Goal: Transaction & Acquisition: Download file/media

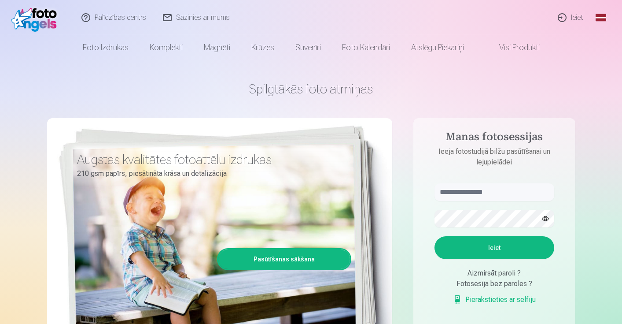
click at [575, 15] on link "Ieiet" at bounding box center [571, 17] width 42 height 35
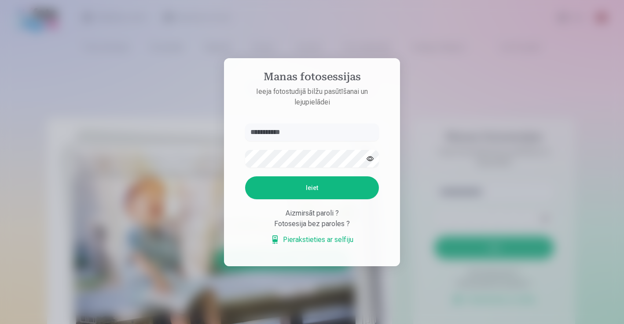
type input "**********"
click at [312, 188] on button "Ieiet" at bounding box center [312, 187] width 134 height 23
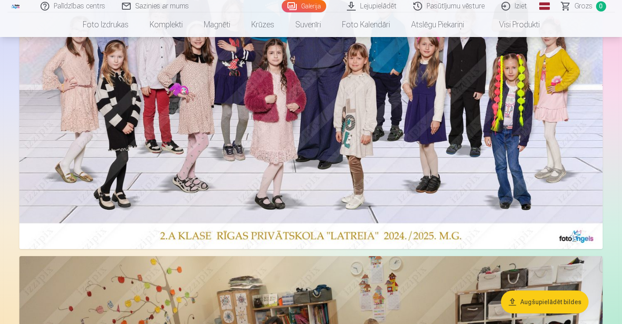
scroll to position [147, 0]
click at [563, 302] on button "Augšupielādēt bildes" at bounding box center [545, 301] width 88 height 23
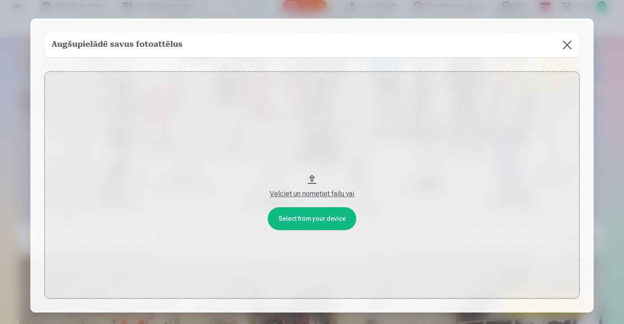
click at [563, 44] on button at bounding box center [567, 45] width 25 height 25
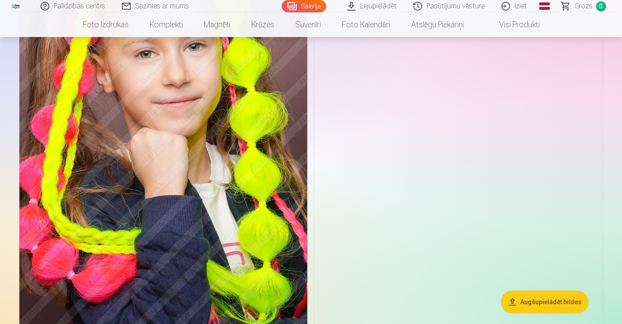
scroll to position [9728, 0]
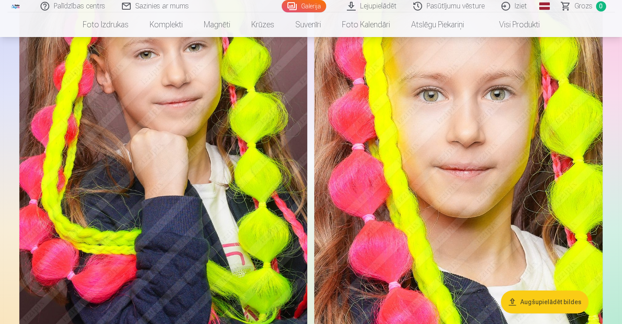
click at [482, 129] on img at bounding box center [458, 153] width 288 height 432
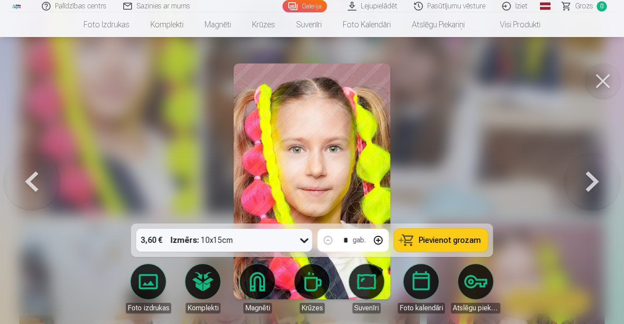
click at [455, 240] on span "Pievienot grozam" at bounding box center [450, 240] width 62 height 8
click at [615, 75] on button at bounding box center [603, 80] width 35 height 35
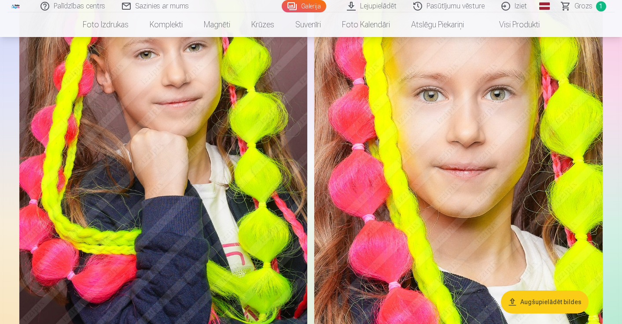
click at [590, 2] on span "Grozs" at bounding box center [584, 6] width 18 height 11
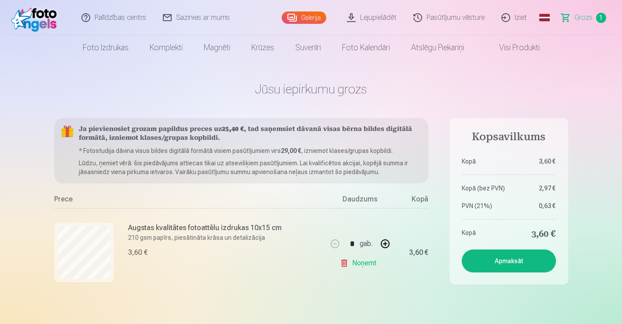
click at [379, 22] on link "Lejupielādēt" at bounding box center [372, 17] width 66 height 35
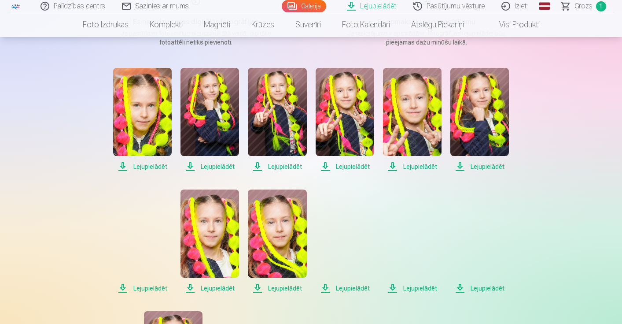
scroll to position [165, 0]
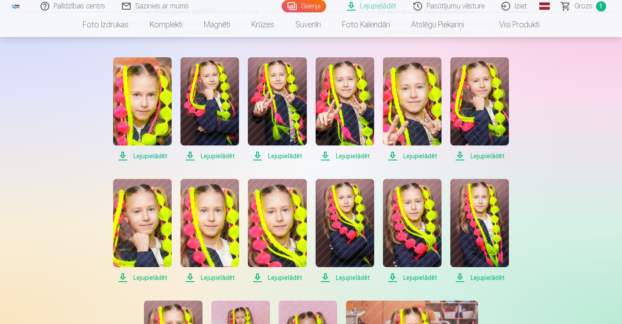
click at [213, 276] on span "Lejupielādēt" at bounding box center [209, 277] width 59 height 11
click at [145, 156] on span "Lejupielādēt" at bounding box center [142, 156] width 59 height 11
click at [225, 156] on span "Lejupielādēt" at bounding box center [209, 156] width 59 height 11
click at [216, 156] on span "Lejupielādēt" at bounding box center [209, 156] width 59 height 11
click at [278, 156] on span "Lejupielādēt" at bounding box center [277, 156] width 59 height 11
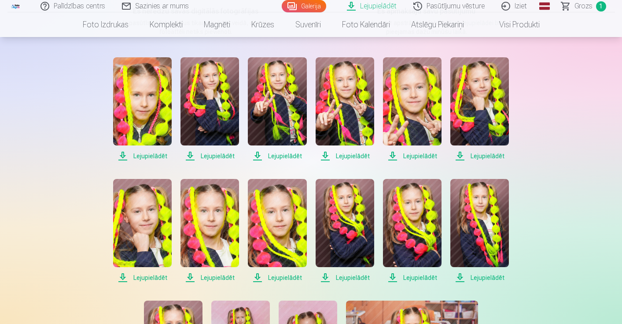
click at [292, 156] on span "Lejupielādēt" at bounding box center [277, 156] width 59 height 11
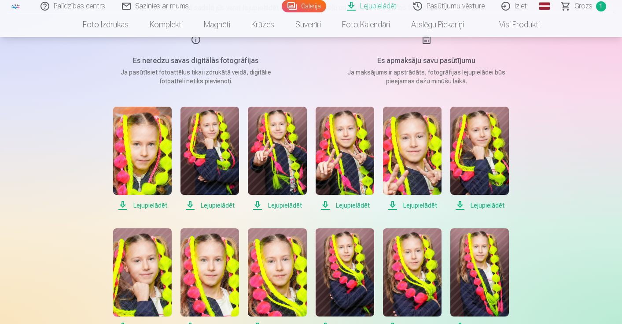
scroll to position [120, 0]
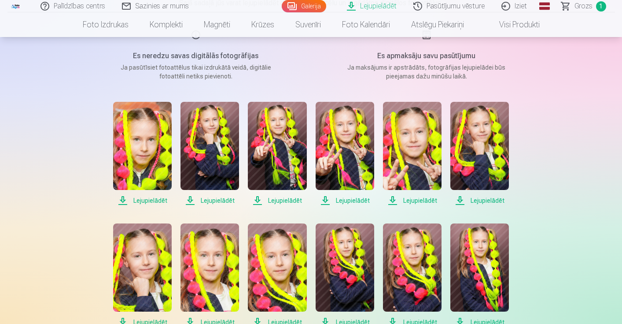
click at [353, 199] on span "Lejupielādēt" at bounding box center [345, 200] width 59 height 11
click at [407, 201] on span "Lejupielādēt" at bounding box center [412, 200] width 59 height 11
click at [482, 199] on span "Lejupielādēt" at bounding box center [479, 200] width 59 height 11
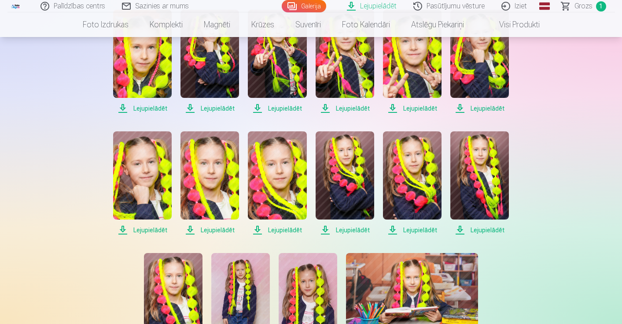
scroll to position [213, 0]
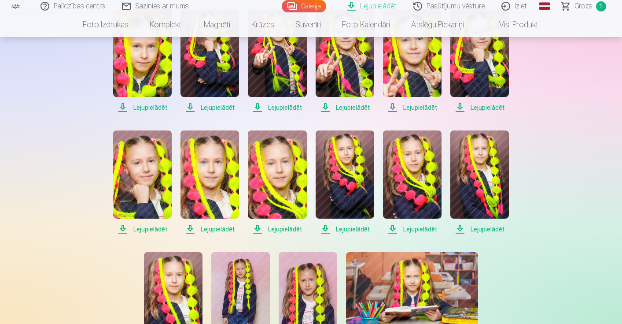
click at [155, 229] on span "Lejupielādēt" at bounding box center [142, 229] width 59 height 11
click at [233, 226] on span "Lejupielādēt" at bounding box center [209, 229] width 59 height 11
click at [280, 228] on span "Lejupielādēt" at bounding box center [277, 229] width 59 height 11
click at [354, 227] on span "Lejupielādēt" at bounding box center [345, 229] width 59 height 11
click at [418, 229] on span "Lejupielādēt" at bounding box center [412, 229] width 59 height 11
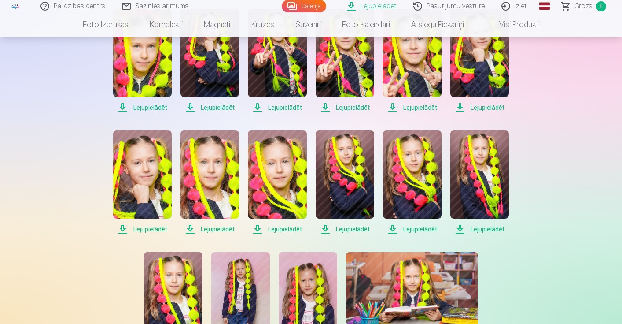
click at [494, 228] on span "Lejupielādēt" at bounding box center [479, 229] width 59 height 11
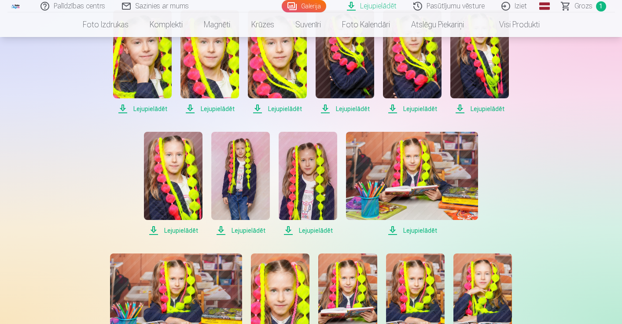
scroll to position [334, 0]
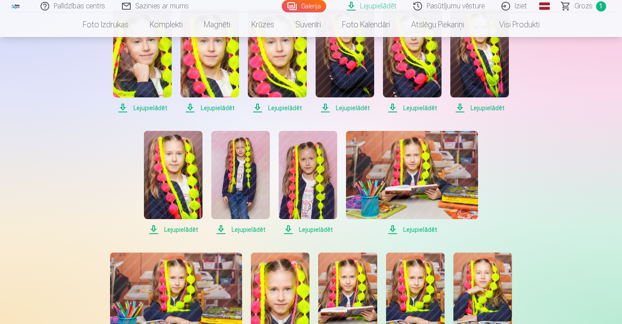
click at [177, 228] on span "Lejupielādēt" at bounding box center [173, 229] width 59 height 11
click at [238, 231] on span "Lejupielādēt" at bounding box center [240, 229] width 59 height 11
click at [309, 227] on span "Lejupielādēt" at bounding box center [308, 229] width 59 height 11
click at [416, 228] on span "Lejupielādēt" at bounding box center [412, 229] width 132 height 11
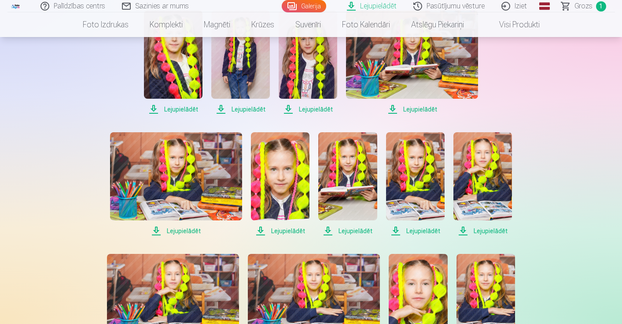
scroll to position [472, 0]
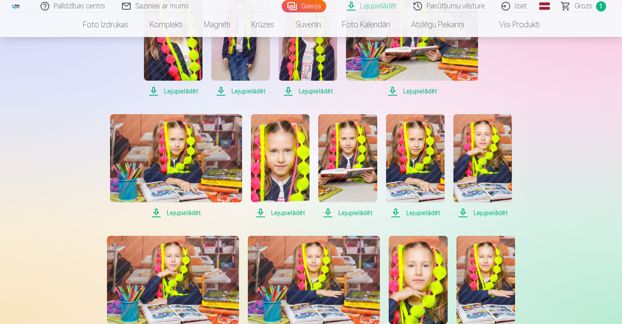
click at [177, 211] on span "Lejupielādēt" at bounding box center [176, 212] width 132 height 11
click at [285, 214] on span "Lejupielādēt" at bounding box center [280, 212] width 59 height 11
click at [358, 214] on span "Lejupielādēt" at bounding box center [347, 212] width 59 height 11
click at [421, 213] on span "Lejupielādēt" at bounding box center [415, 212] width 59 height 11
click at [484, 212] on span "Lejupielādēt" at bounding box center [482, 212] width 59 height 11
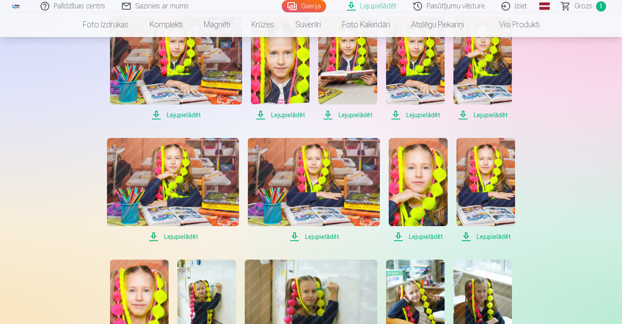
scroll to position [573, 0]
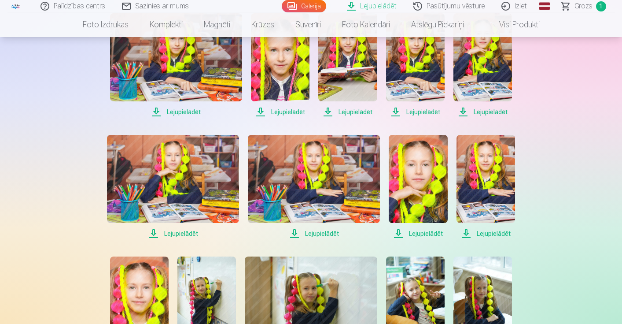
click at [489, 234] on span "Lejupielādēt" at bounding box center [486, 233] width 59 height 11
click at [421, 231] on span "Lejupielādēt" at bounding box center [418, 233] width 59 height 11
click at [328, 232] on span "Lejupielādēt" at bounding box center [314, 233] width 132 height 11
click at [192, 234] on span "Lejupielādēt" at bounding box center [173, 233] width 132 height 11
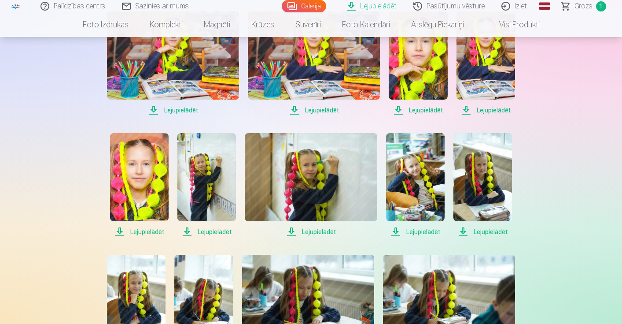
click at [153, 232] on span "Lejupielādēt" at bounding box center [139, 231] width 59 height 11
click at [206, 229] on span "Lejupielādēt" at bounding box center [206, 231] width 59 height 11
click at [311, 232] on span "Lejupielādēt" at bounding box center [311, 231] width 132 height 11
click at [417, 230] on span "Lejupielādēt" at bounding box center [415, 231] width 59 height 11
click at [502, 232] on span "Lejupielādēt" at bounding box center [482, 231] width 59 height 11
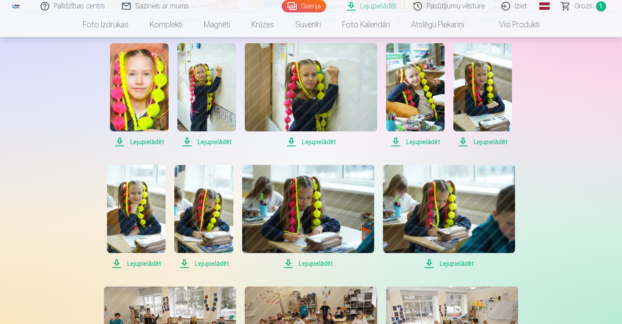
scroll to position [790, 0]
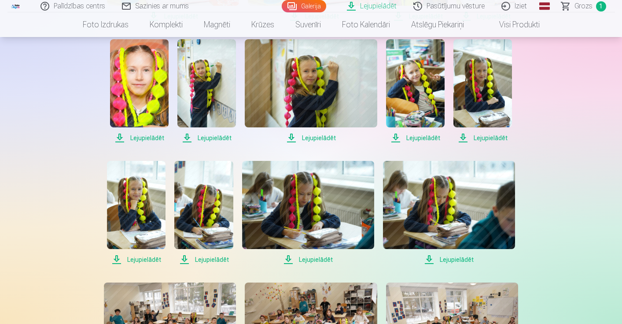
click at [457, 259] on span "Lejupielādēt" at bounding box center [449, 259] width 132 height 11
click at [314, 261] on span "Lejupielādēt" at bounding box center [308, 259] width 132 height 11
click at [200, 261] on span "Lejupielādēt" at bounding box center [203, 259] width 59 height 11
click at [148, 261] on span "Lejupielādēt" at bounding box center [136, 259] width 59 height 11
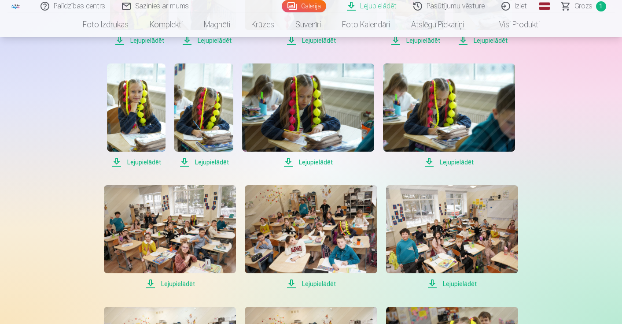
scroll to position [889, 0]
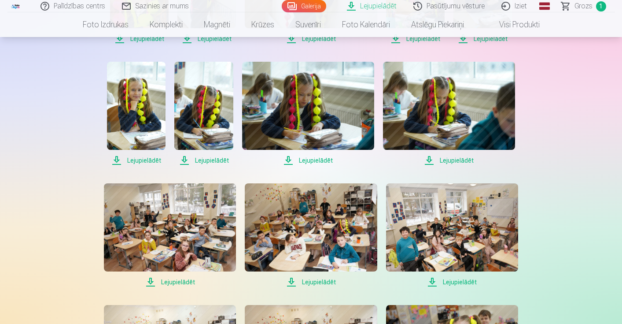
click at [172, 282] on span "Lejupielādēt" at bounding box center [170, 281] width 132 height 11
click at [321, 281] on span "Lejupielādēt" at bounding box center [311, 281] width 132 height 11
click at [460, 279] on span "Lejupielādēt" at bounding box center [452, 281] width 132 height 11
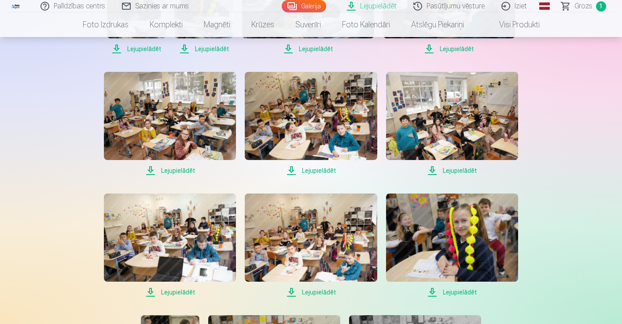
scroll to position [1002, 0]
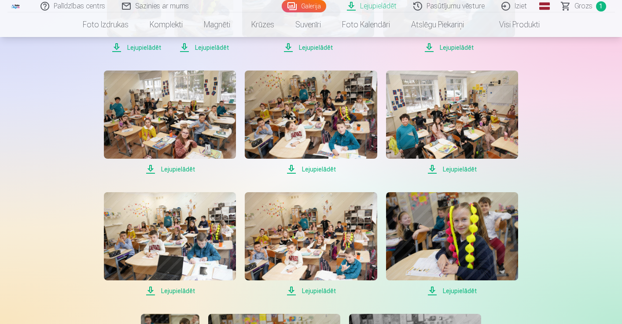
click at [460, 289] on span "Lejupielādēt" at bounding box center [452, 290] width 132 height 11
click at [298, 290] on span "Lejupielādēt" at bounding box center [311, 290] width 132 height 11
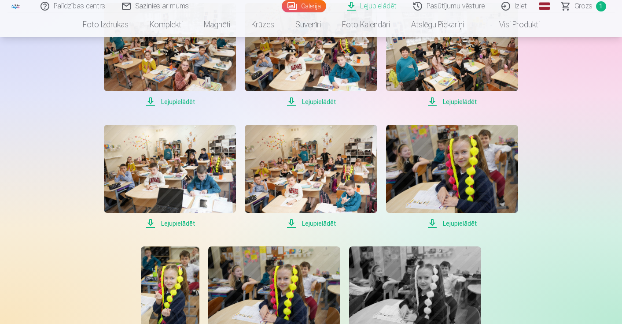
scroll to position [1081, 0]
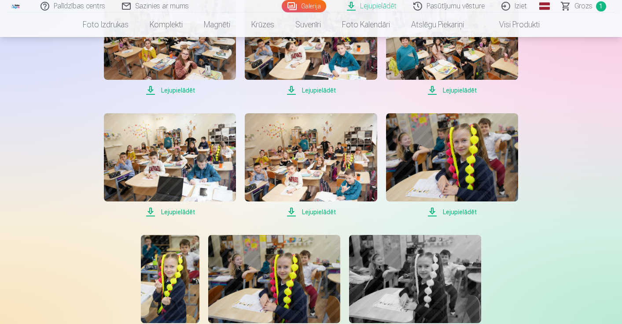
click at [180, 214] on span "Lejupielādēt" at bounding box center [170, 211] width 132 height 11
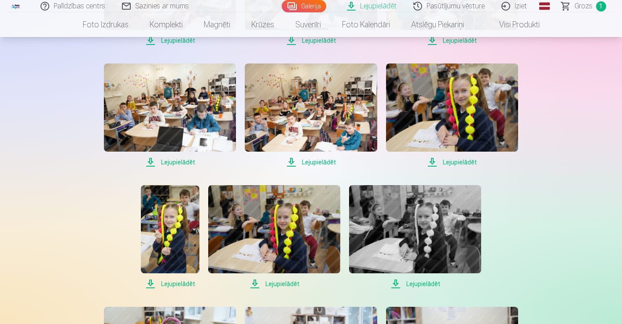
scroll to position [1158, 0]
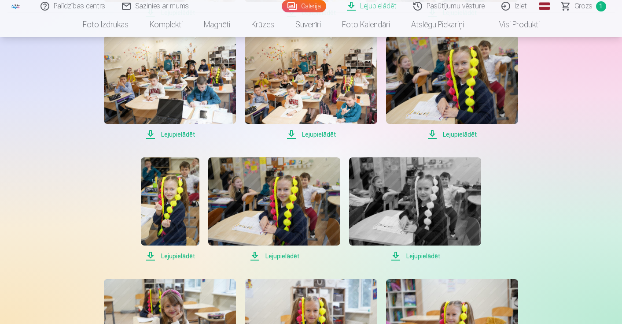
click at [181, 257] on span "Lejupielādēt" at bounding box center [170, 255] width 59 height 11
click at [281, 255] on span "Lejupielādēt" at bounding box center [274, 255] width 132 height 11
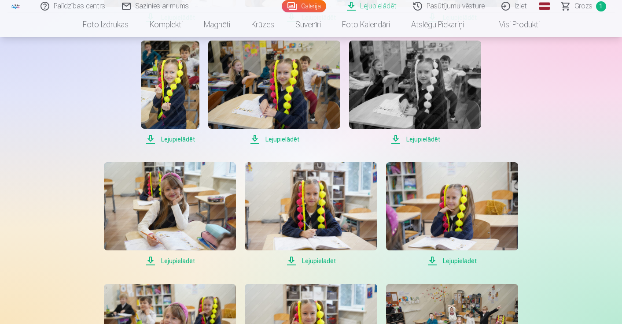
scroll to position [1277, 0]
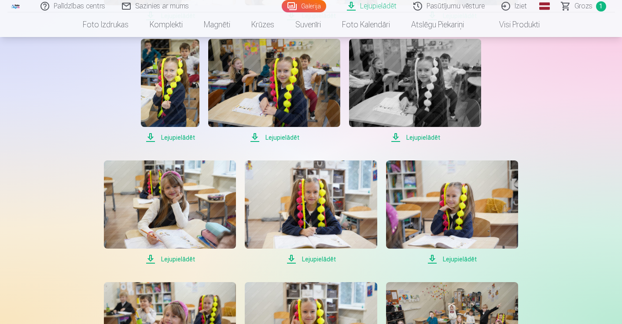
click at [323, 260] on span "Lejupielādēt" at bounding box center [311, 259] width 132 height 11
click at [460, 259] on span "Lejupielādēt" at bounding box center [452, 259] width 132 height 11
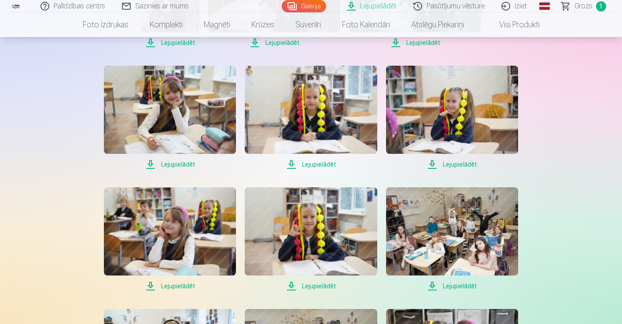
scroll to position [1373, 0]
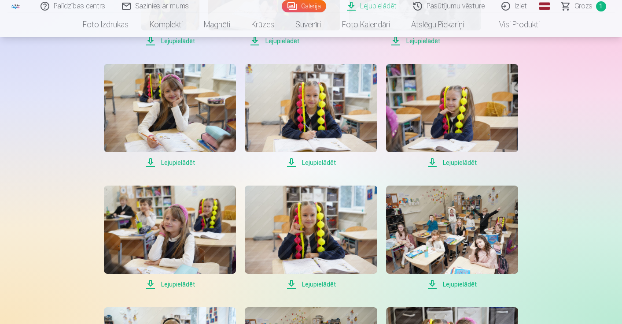
click at [313, 285] on span "Lejupielādēt" at bounding box center [311, 284] width 132 height 11
click at [459, 285] on span "Lejupielādēt" at bounding box center [452, 284] width 132 height 11
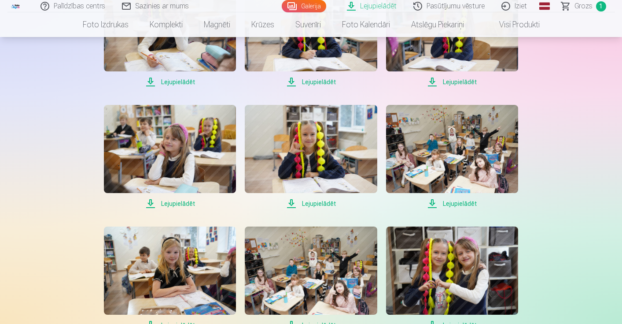
scroll to position [1507, 0]
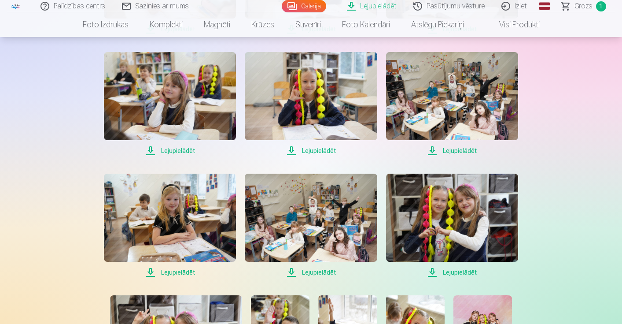
click at [457, 271] on span "Lejupielādēt" at bounding box center [452, 272] width 132 height 11
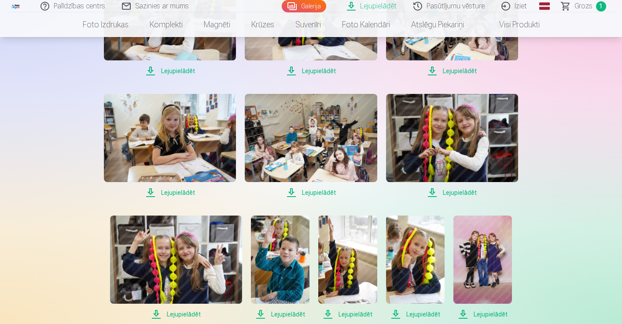
scroll to position [1617, 0]
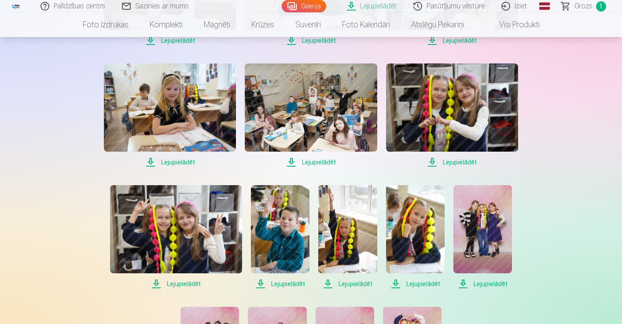
click at [424, 283] on span "Lejupielādēt" at bounding box center [415, 283] width 59 height 11
click at [359, 283] on span "Lejupielādēt" at bounding box center [347, 283] width 59 height 11
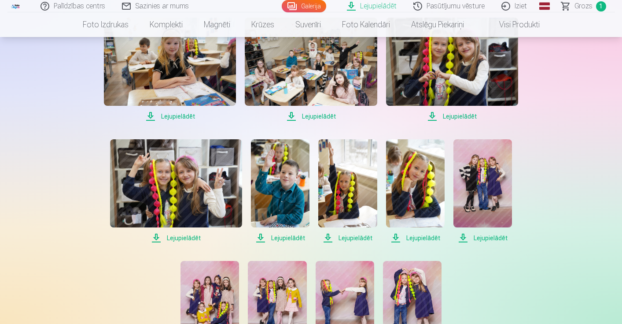
click at [182, 238] on span "Lejupielādēt" at bounding box center [176, 237] width 132 height 11
click at [487, 238] on span "Lejupielādēt" at bounding box center [482, 237] width 59 height 11
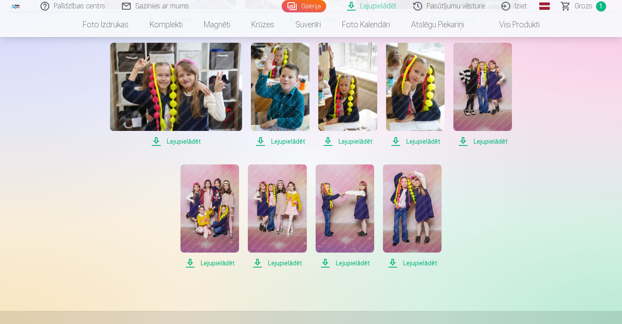
scroll to position [1759, 0]
click at [418, 261] on span "Lejupielādēt" at bounding box center [412, 262] width 59 height 11
click at [337, 261] on span "Lejupielādēt" at bounding box center [345, 262] width 59 height 11
click at [276, 264] on span "Lejupielādēt" at bounding box center [277, 262] width 59 height 11
click at [222, 262] on span "Lejupielādēt" at bounding box center [209, 262] width 59 height 11
